Goal: Transaction & Acquisition: Purchase product/service

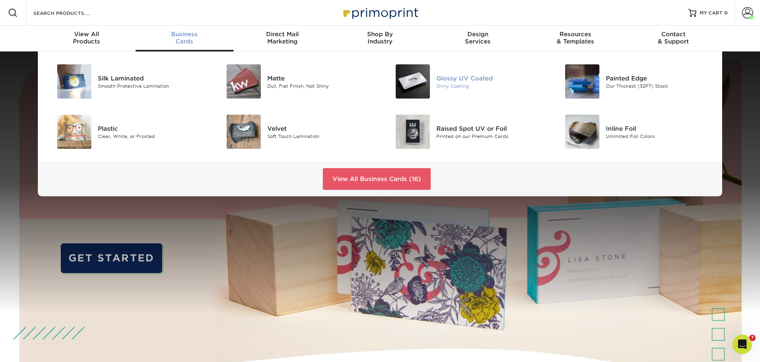
click at [486, 77] on div "Glossy UV Coated" at bounding box center [490, 78] width 107 height 9
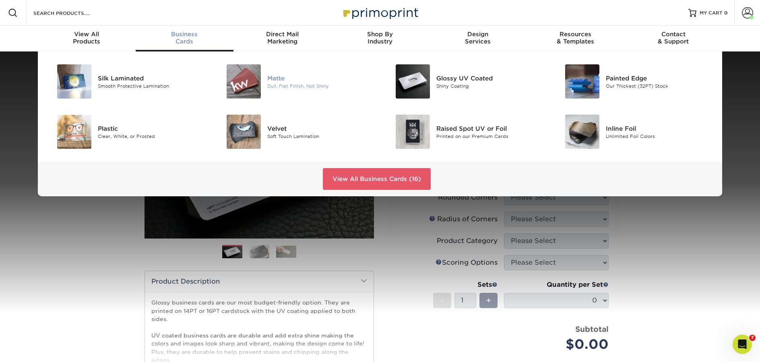
click at [285, 78] on div "Matte" at bounding box center [320, 78] width 107 height 9
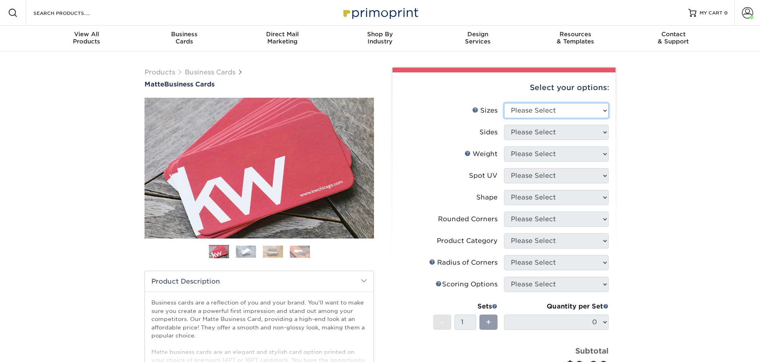
click at [548, 113] on select "Please Select 1.5" x 3.5" - Mini 1.75" x 3.5" - Mini 2" x 2" - Square 2" x 3" -…" at bounding box center [556, 110] width 105 height 15
select select "2.00x3.50"
click at [504, 103] on select "Please Select 1.5" x 3.5" - Mini 1.75" x 3.5" - Mini 2" x 2" - Square 2" x 3" -…" at bounding box center [556, 110] width 105 height 15
click at [534, 136] on select "Please Select Print Both Sides Print Front Only" at bounding box center [556, 132] width 105 height 15
select select "13abbda7-1d64-4f25-8bb2-c179b224825d"
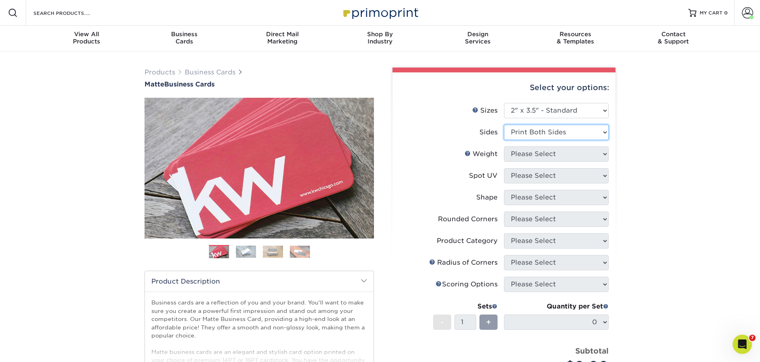
click at [504, 125] on select "Please Select Print Both Sides Print Front Only" at bounding box center [556, 132] width 105 height 15
click at [524, 157] on select "Please Select 16PT 14PT" at bounding box center [556, 154] width 105 height 15
select select "14PT"
click at [504, 147] on select "Please Select 16PT 14PT" at bounding box center [556, 154] width 105 height 15
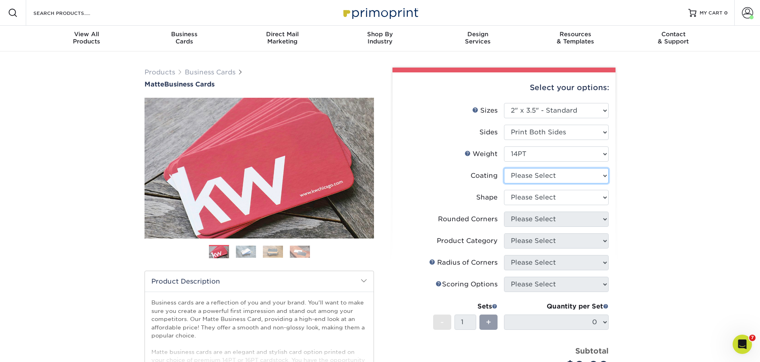
click at [541, 181] on select at bounding box center [556, 175] width 105 height 15
select select "121bb7b5-3b4d-429f-bd8d-bbf80e953313"
click at [504, 168] on select at bounding box center [556, 175] width 105 height 15
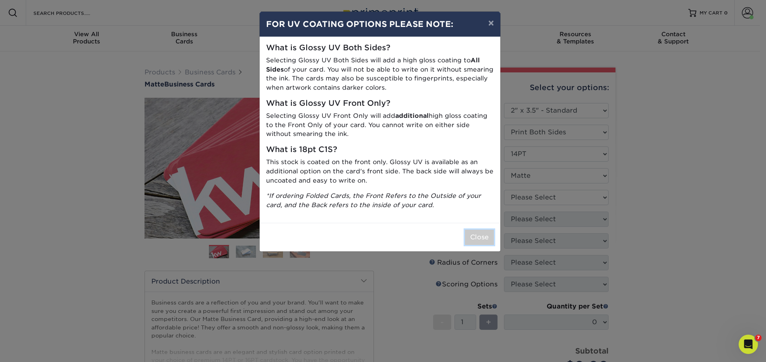
click at [472, 240] on button "Close" at bounding box center [479, 237] width 29 height 15
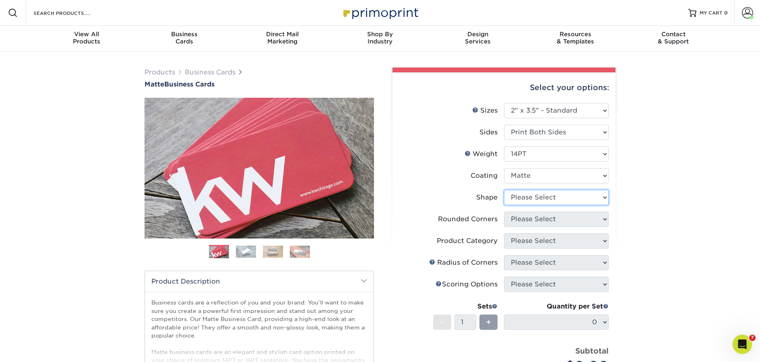
click at [545, 197] on select "Please Select Standard" at bounding box center [556, 197] width 105 height 15
select select "standard"
click at [504, 190] on select "Please Select Standard" at bounding box center [556, 197] width 105 height 15
click at [547, 222] on select "Please Select Yes - Round 2 Corners Yes - Round 4 Corners No" at bounding box center [556, 219] width 105 height 15
select select "0"
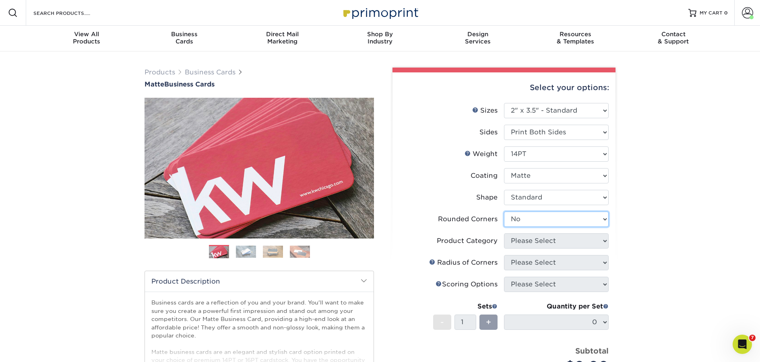
click at [504, 212] on select "Please Select Yes - Round 2 Corners Yes - Round 4 Corners No" at bounding box center [556, 219] width 105 height 15
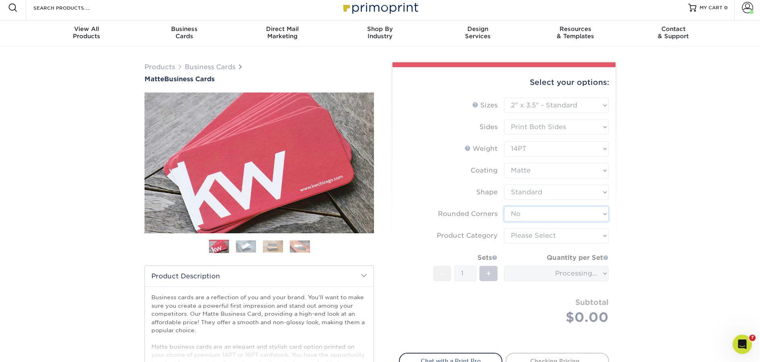
scroll to position [41, 0]
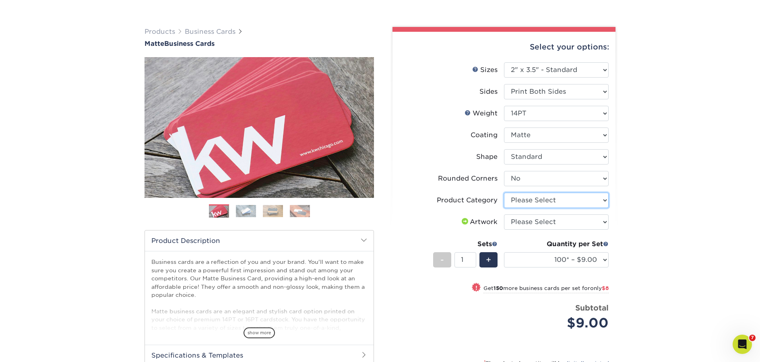
click at [571, 200] on select "Please Select Business Cards" at bounding box center [556, 200] width 105 height 15
select select "3b5148f1-0588-4f88-a218-97bcfdce65c1"
click at [504, 193] on select "Please Select Business Cards" at bounding box center [556, 200] width 105 height 15
click at [568, 220] on select "Please Select I will upload files I need a design - $100" at bounding box center [556, 222] width 105 height 15
select select "upload"
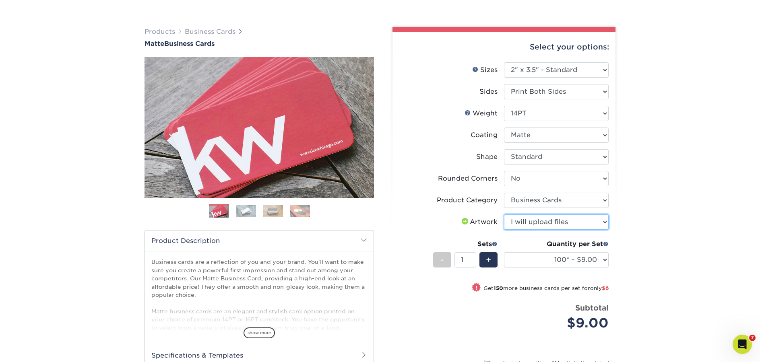
click at [504, 215] on select "Please Select I will upload files I need a design - $100" at bounding box center [556, 222] width 105 height 15
click at [598, 263] on select "100* – $9.00 250* – $17.00 500 – $33.00 1000 – $42.00 2500 – $75.00 5000 – $143…" at bounding box center [556, 260] width 105 height 15
click at [504, 253] on select "100* – $9.00 250* – $17.00 500 – $33.00 1000 – $42.00 2500 – $75.00 5000 – $143…" at bounding box center [556, 260] width 105 height 15
select select "100* – $9.00"
